Goal: Communication & Community: Answer question/provide support

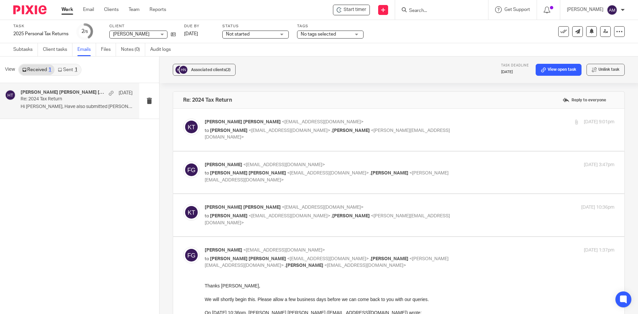
click at [281, 127] on p "to [PERSON_NAME] <[EMAIL_ADDRESS][DOMAIN_NAME]> , [PERSON_NAME] <[PERSON_NAME][…" at bounding box center [341, 134] width 273 height 14
checkbox input "true"
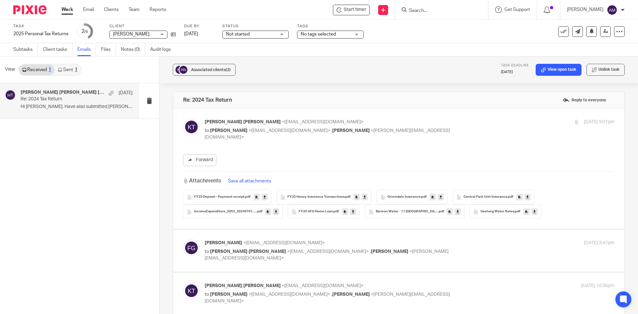
click at [409, 138] on div "[PERSON_NAME] [PERSON_NAME] <[EMAIL_ADDRESS][DOMAIN_NAME]> to [PERSON_NAME] <[E…" at bounding box center [398, 169] width 431 height 100
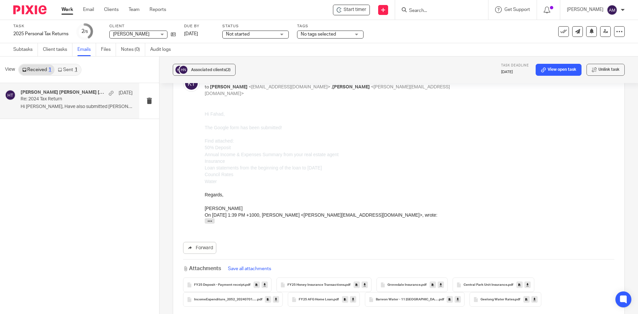
scroll to position [33, 0]
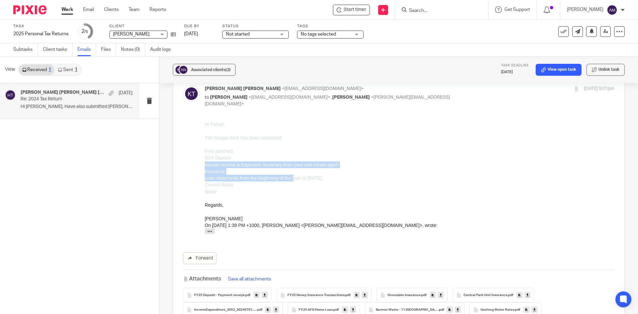
drag, startPoint x: 236, startPoint y: 155, endPoint x: 304, endPoint y: 185, distance: 74.6
click at [297, 182] on ul "50% Deposit Annual Income & Expenses Summary from your real estate agent Insura…" at bounding box center [410, 174] width 410 height 41
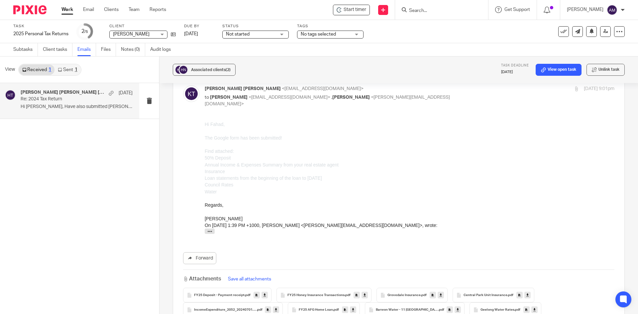
click at [304, 185] on li "Council Rates" at bounding box center [410, 184] width 410 height 7
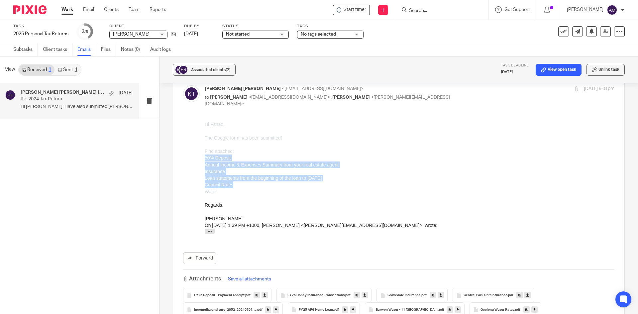
drag, startPoint x: 349, startPoint y: 186, endPoint x: 347, endPoint y: 150, distance: 36.7
click at [347, 150] on div "Hi Fahad, The Google form has been submitted! Find attached: 50% Deposit Annual…" at bounding box center [410, 158] width 410 height 74
click at [347, 150] on div "Hi Fahad, The Google form has been submitted! Find attached:" at bounding box center [410, 138] width 410 height 34
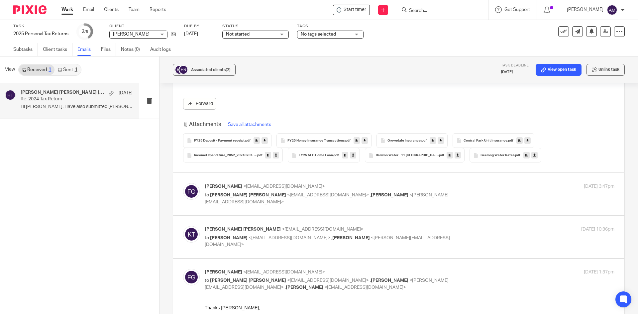
scroll to position [233, 0]
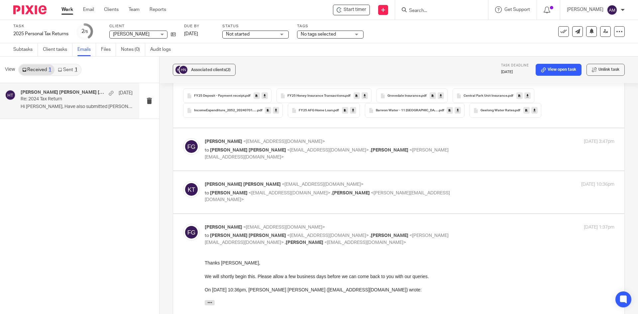
click at [402, 149] on div "[PERSON_NAME] <[EMAIL_ADDRESS][DOMAIN_NAME]> to [PERSON_NAME] [PERSON_NAME] <[E…" at bounding box center [410, 149] width 410 height 22
checkbox input "true"
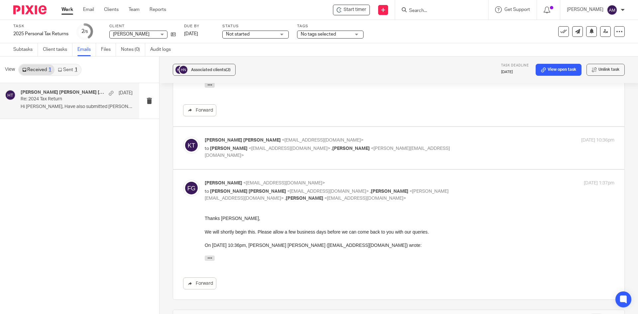
scroll to position [399, 0]
click at [451, 147] on div "[PERSON_NAME] [PERSON_NAME] <[EMAIL_ADDRESS][DOMAIN_NAME]> to [PERSON_NAME] <[E…" at bounding box center [410, 148] width 410 height 22
checkbox input "true"
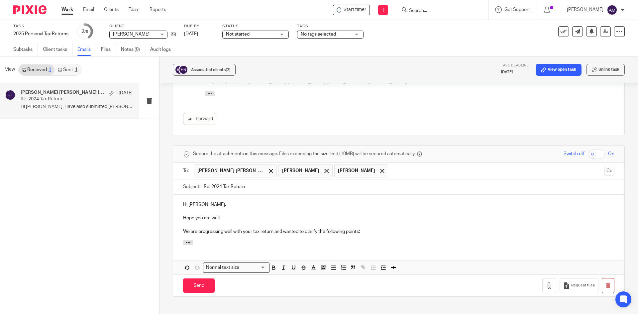
scroll to position [698, 0]
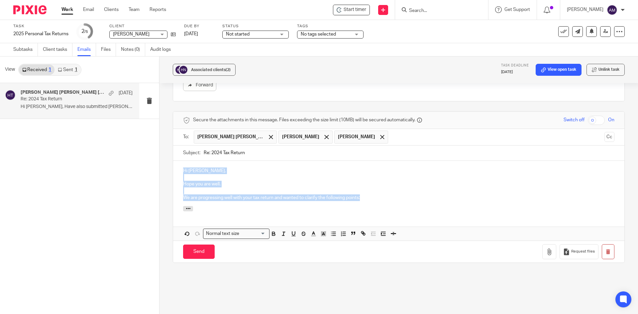
drag, startPoint x: 452, startPoint y: 193, endPoint x: 177, endPoint y: 166, distance: 275.9
click at [177, 166] on div "Hi [PERSON_NAME], Hope you are well. We are progressing well with your tax retu…" at bounding box center [398, 183] width 451 height 45
click at [602, 245] on button "button" at bounding box center [608, 251] width 13 height 15
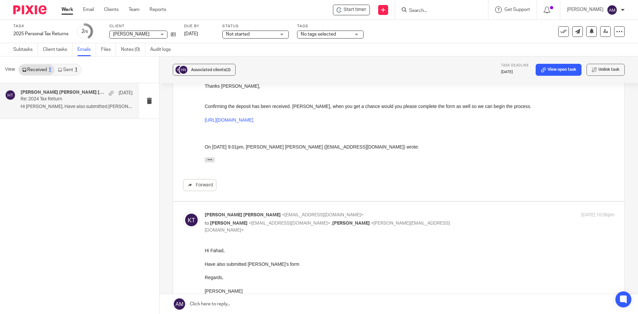
scroll to position [200, 0]
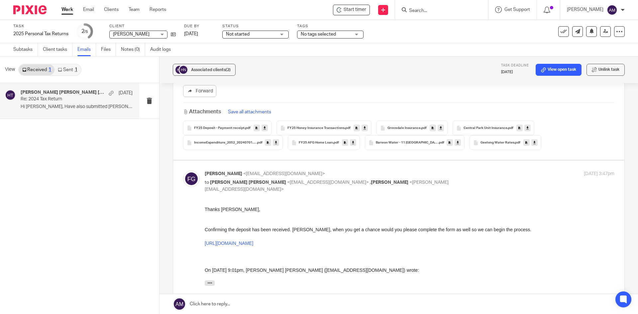
drag, startPoint x: 61, startPoint y: 51, endPoint x: 95, endPoint y: 56, distance: 34.6
click at [61, 51] on link "Client tasks" at bounding box center [58, 49] width 30 height 13
